Goal: Transaction & Acquisition: Download file/media

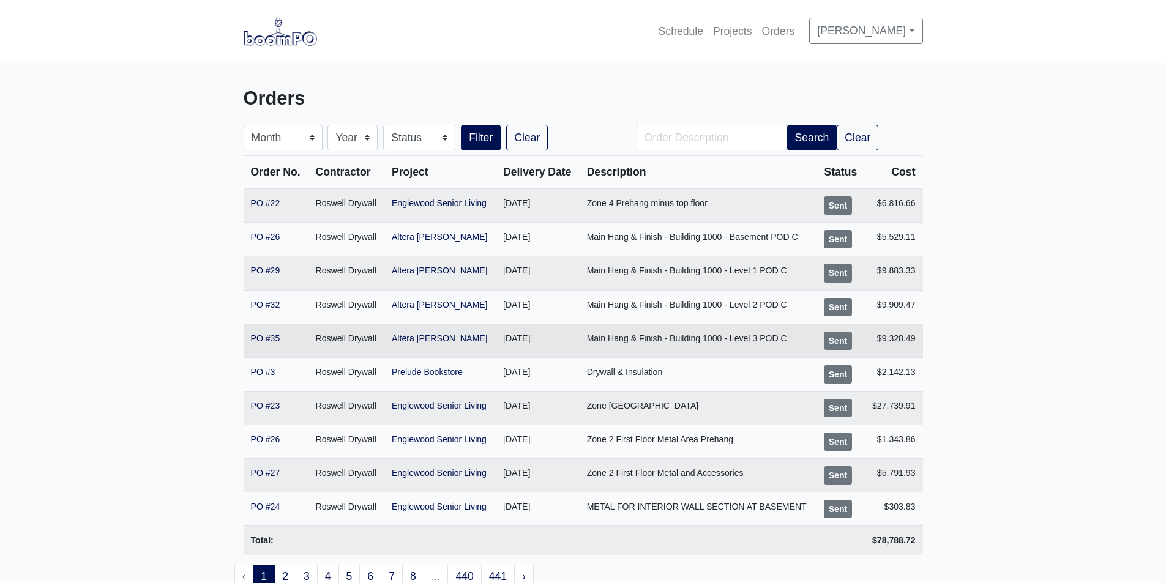
click at [556, 334] on td "[DATE]" at bounding box center [538, 341] width 84 height 34
click at [558, 334] on td "[DATE]" at bounding box center [538, 341] width 84 height 34
click at [253, 339] on link "PO #35" at bounding box center [265, 339] width 29 height 10
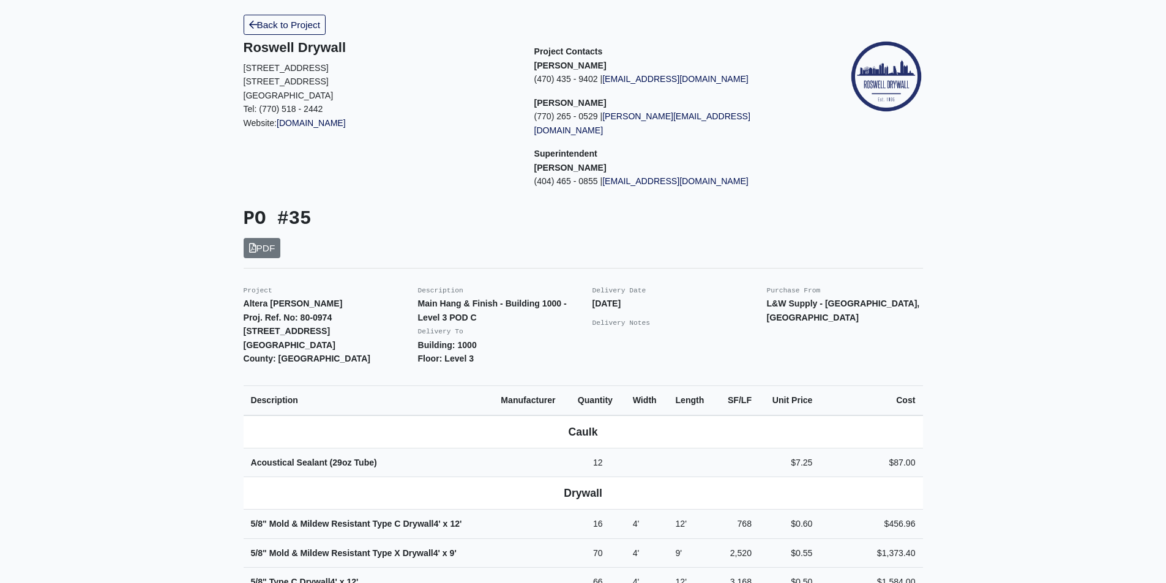
scroll to position [61, 0]
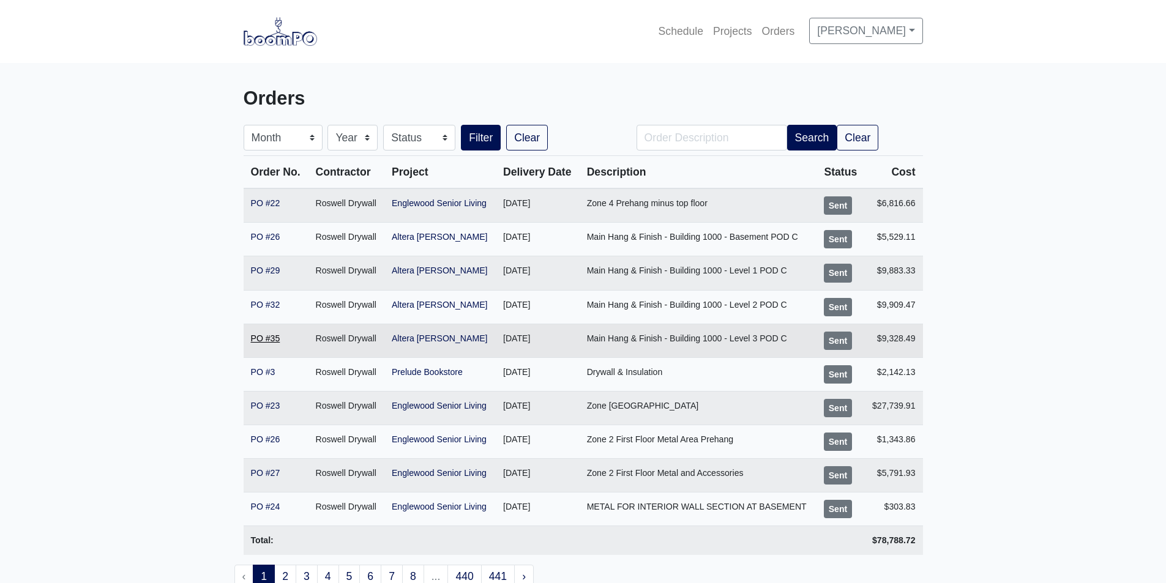
click at [269, 340] on link "PO #35" at bounding box center [265, 339] width 29 height 10
click at [266, 269] on link "PO #29" at bounding box center [265, 271] width 29 height 10
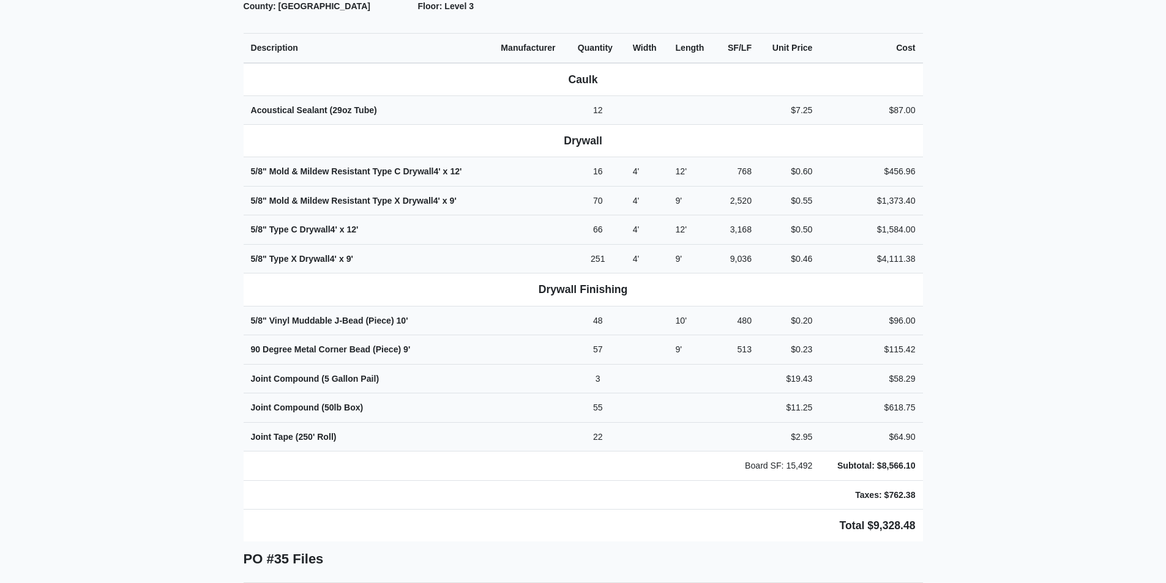
scroll to position [612, 0]
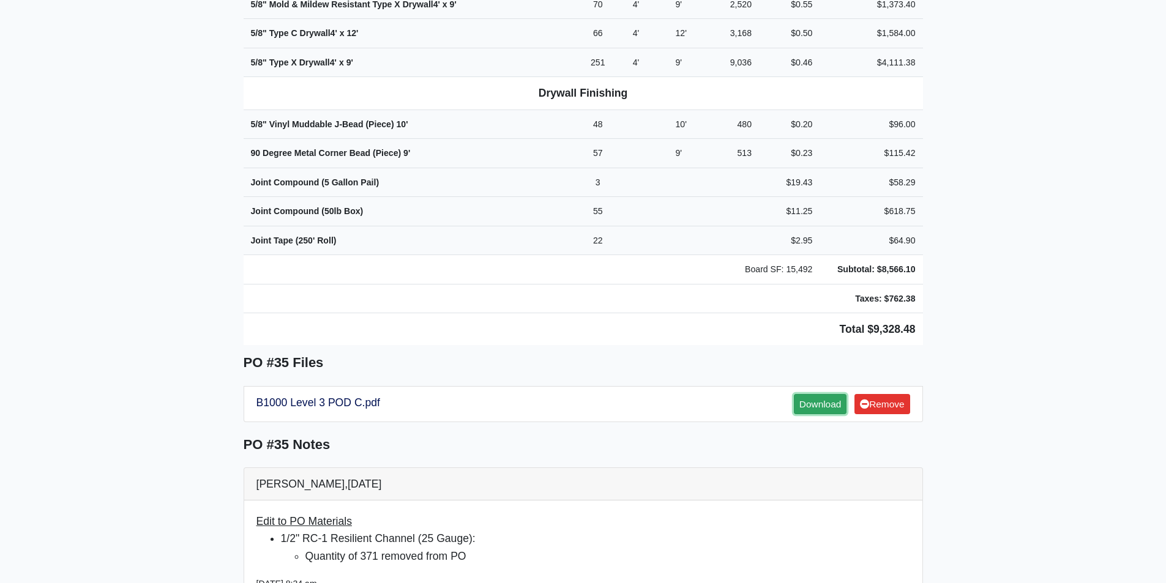
click at [797, 394] on link "Download" at bounding box center [820, 404] width 53 height 20
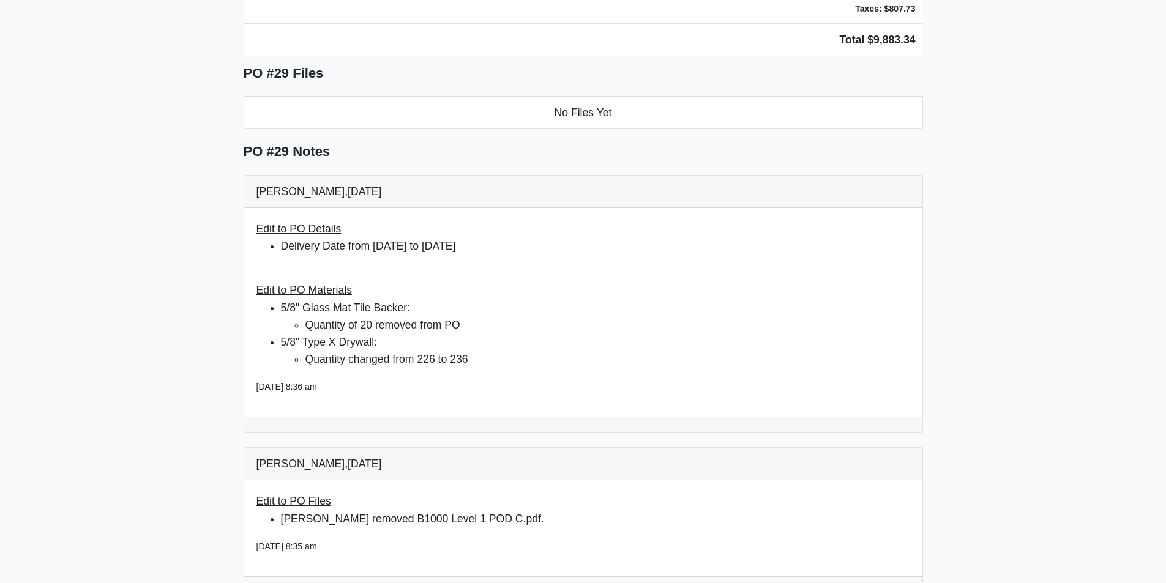
scroll to position [979, 0]
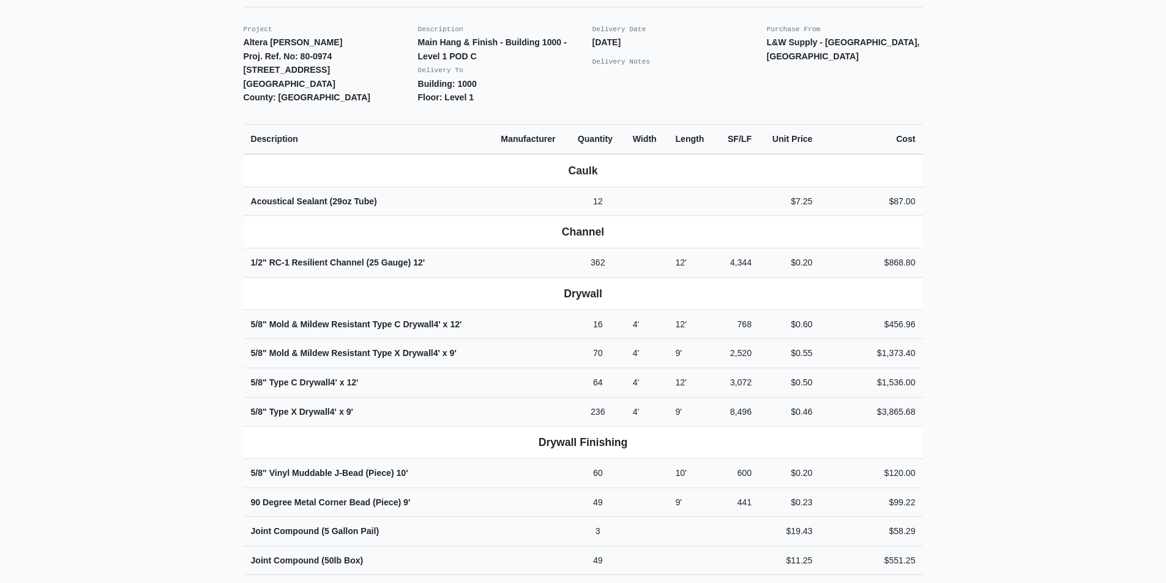
scroll to position [551, 0]
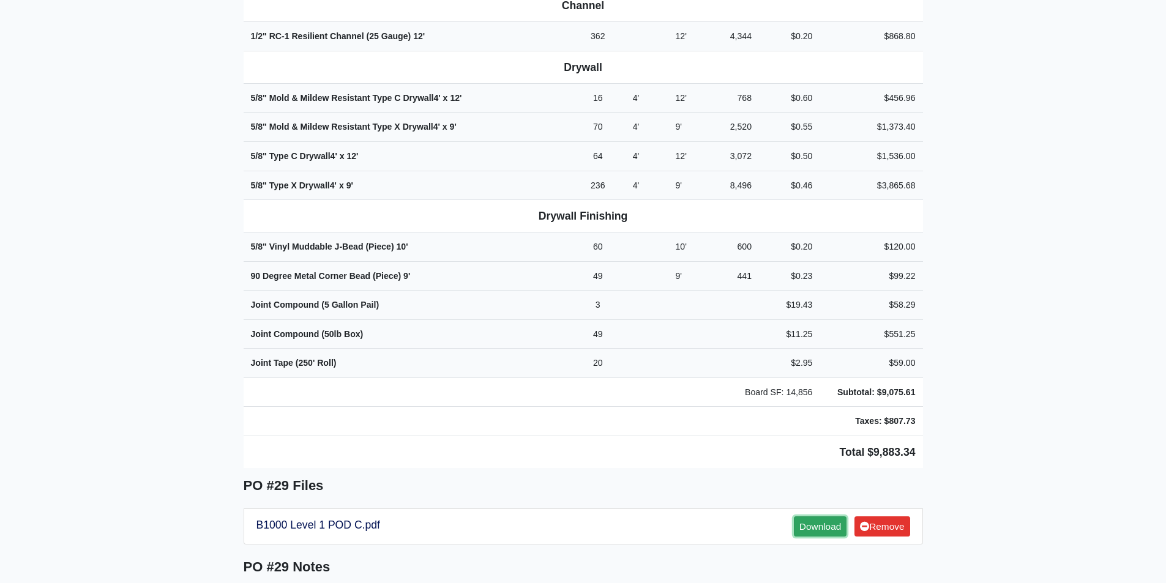
click at [821, 516] on link "Download" at bounding box center [820, 526] width 53 height 20
